Goal: Task Accomplishment & Management: Use online tool/utility

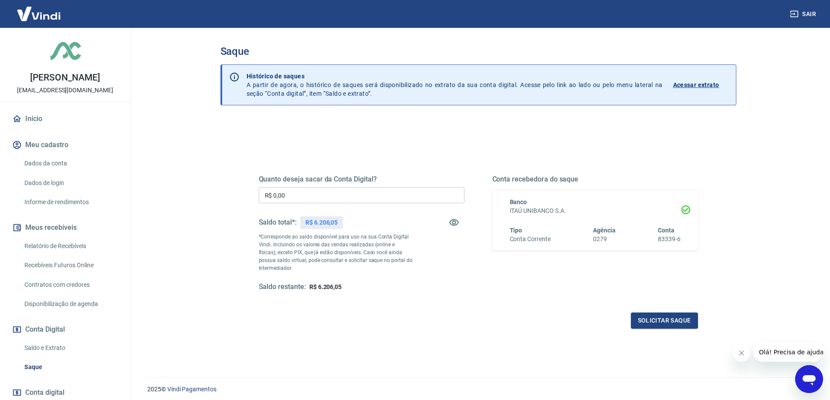
click at [288, 194] on input "R$ 0,00" at bounding box center [362, 195] width 206 height 16
type input "R$ 6.200,00"
click at [669, 320] on button "Solicitar saque" at bounding box center [664, 321] width 67 height 16
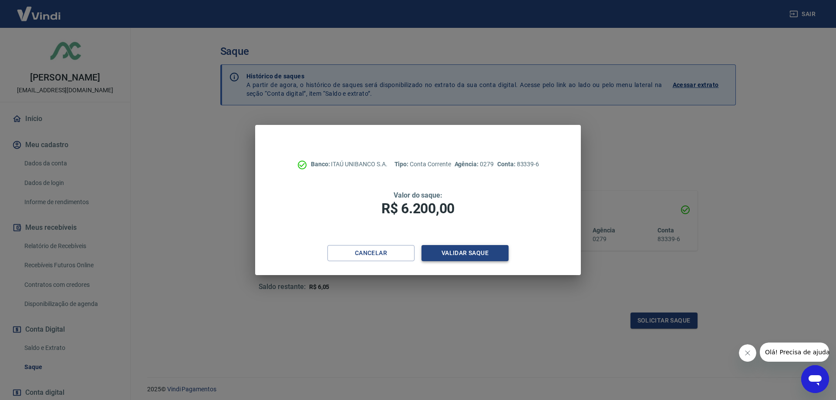
click at [459, 253] on button "Validar saque" at bounding box center [465, 253] width 87 height 16
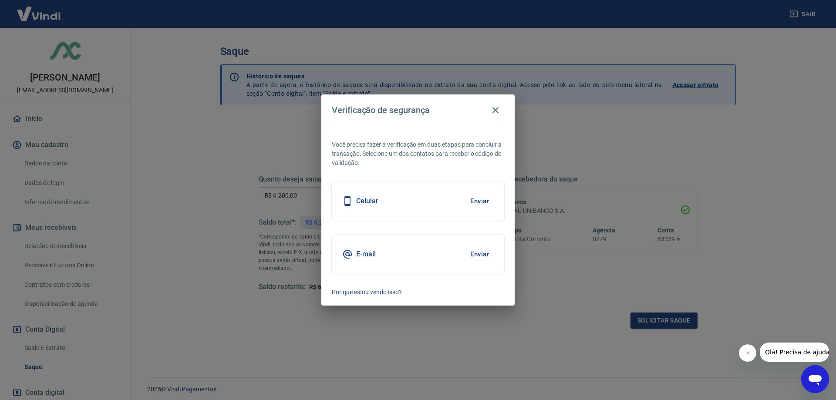
click at [484, 201] on button "Enviar" at bounding box center [480, 201] width 28 height 18
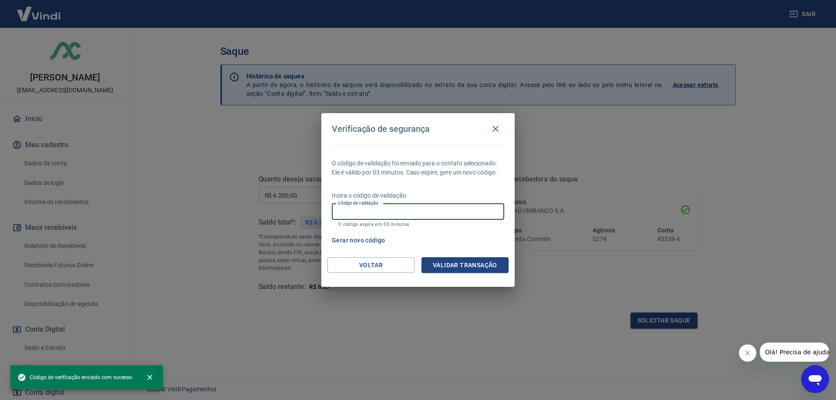
click at [364, 212] on input "Código de validação" at bounding box center [418, 212] width 172 height 16
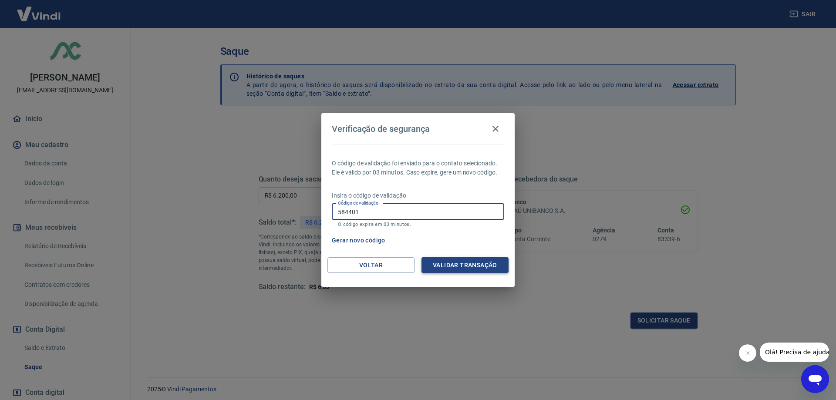
type input "584401"
click at [494, 265] on button "Validar transação" at bounding box center [465, 265] width 87 height 16
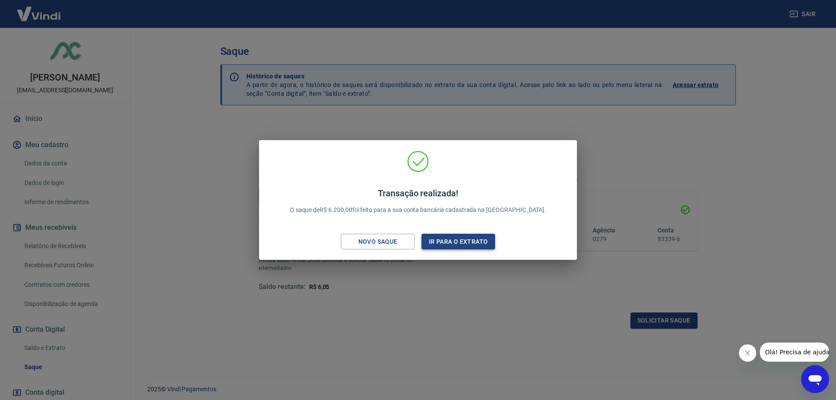
click at [465, 243] on button "Ir para o extrato" at bounding box center [459, 242] width 74 height 16
